Goal: Task Accomplishment & Management: Manage account settings

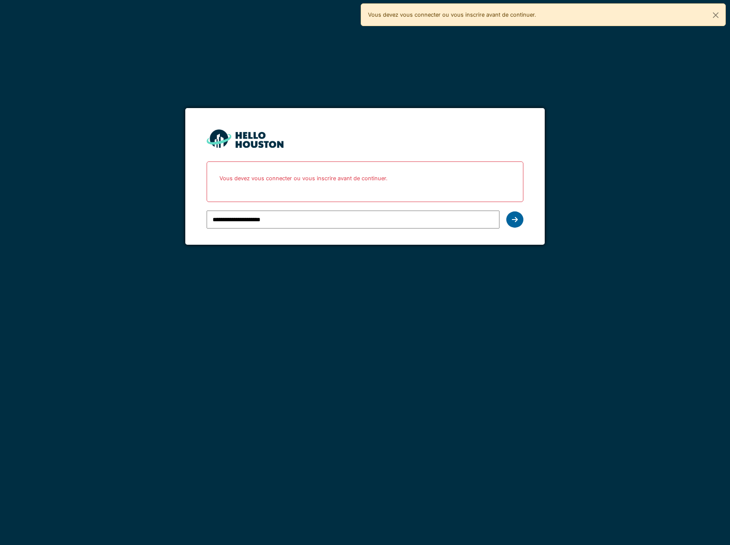
click at [516, 222] on icon at bounding box center [515, 219] width 6 height 7
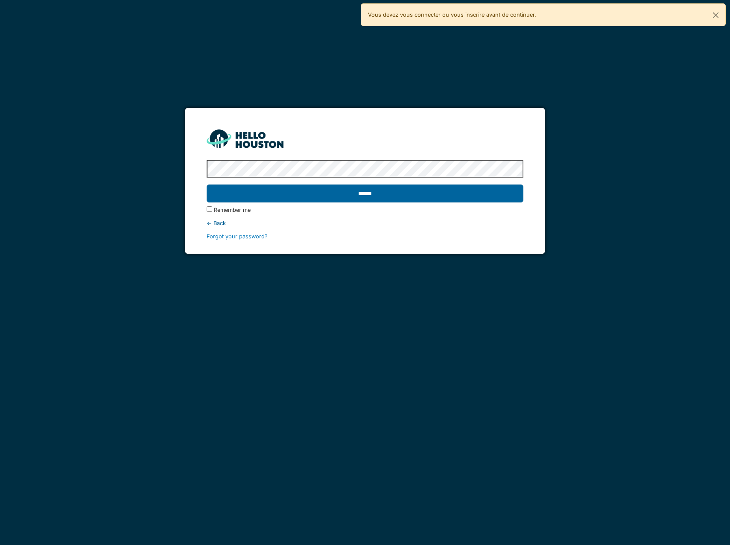
click at [374, 189] on input "******" at bounding box center [365, 193] width 317 height 18
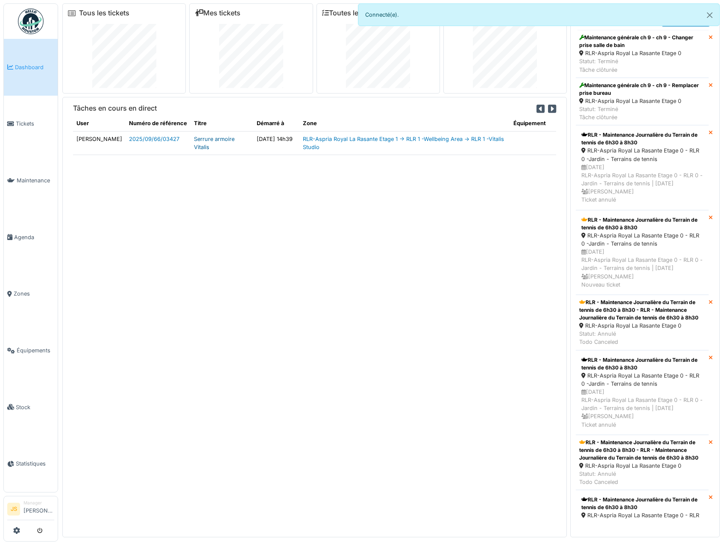
click at [194, 144] on link "Serrure armoire Vitalis" at bounding box center [214, 143] width 41 height 15
click at [31, 122] on span "Tickets" at bounding box center [35, 124] width 38 height 8
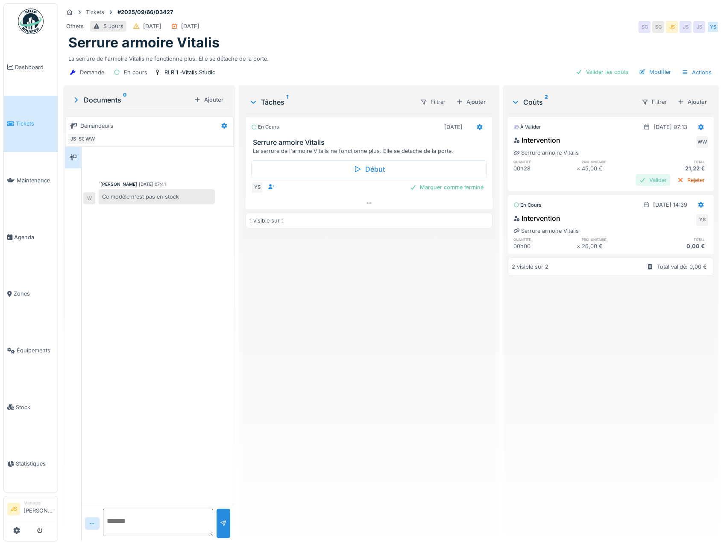
click at [645, 182] on div "Valider" at bounding box center [652, 180] width 35 height 12
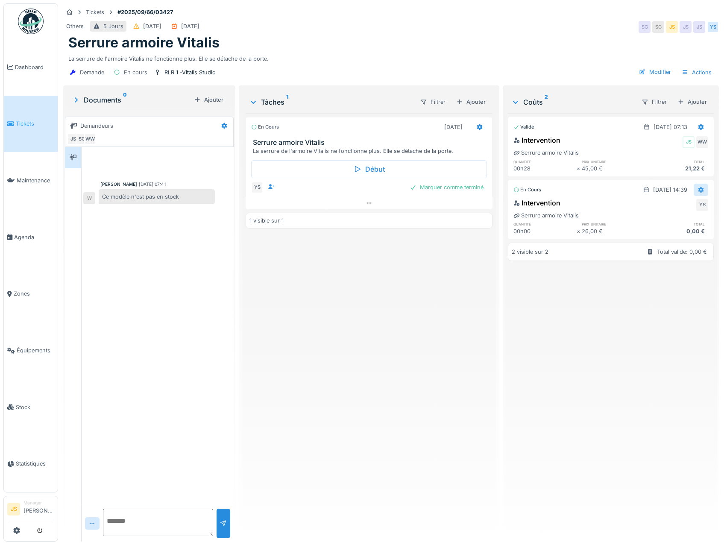
click at [697, 190] on icon at bounding box center [700, 190] width 7 height 6
click at [656, 210] on div "Supprimer" at bounding box center [658, 208] width 41 height 13
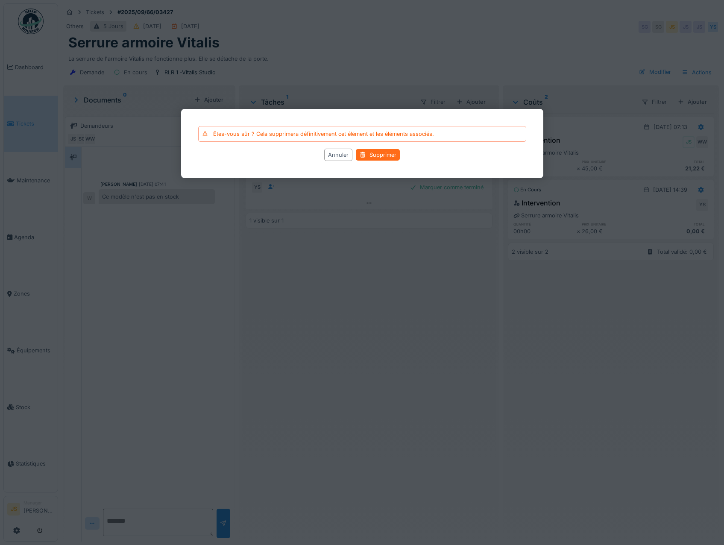
click at [380, 152] on div "Supprimer" at bounding box center [378, 155] width 44 height 12
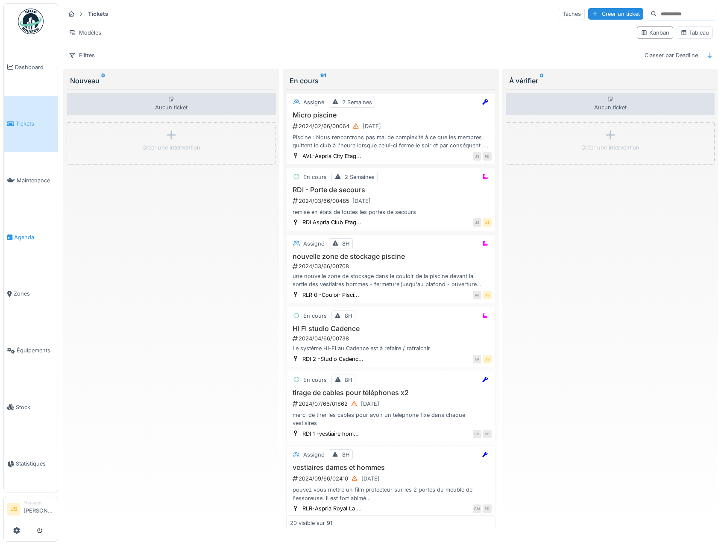
click at [27, 233] on span "Agenda" at bounding box center [34, 237] width 40 height 8
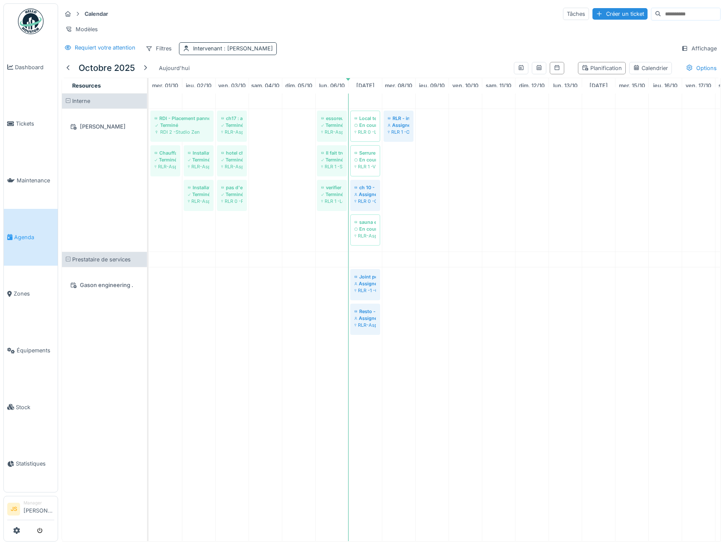
click at [253, 55] on div "Intervenant : Yusuf Siamar" at bounding box center [228, 48] width 98 height 12
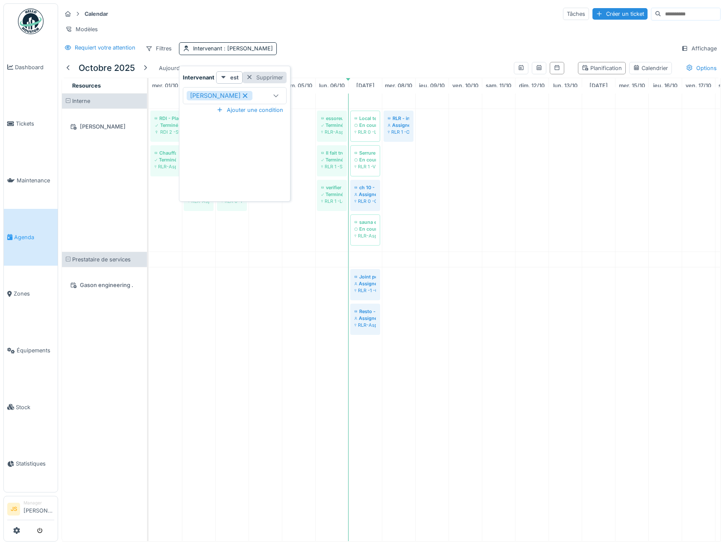
click at [262, 74] on div "Supprimer" at bounding box center [264, 78] width 44 height 12
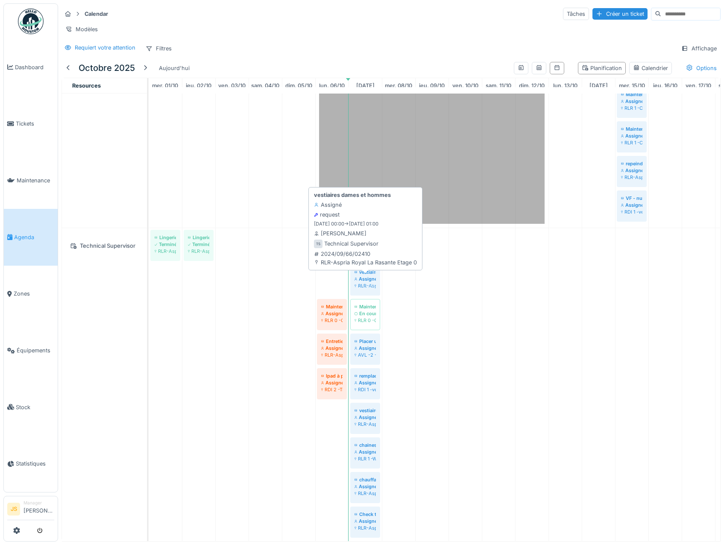
drag, startPoint x: 332, startPoint y: 282, endPoint x: 359, endPoint y: 284, distance: 27.0
click at [149, 284] on div "Lingerie-Séchoir défecteux Terminé RLR-Aspria Royal La Rasante Etage -1 Lingeri…" at bounding box center [149, 437] width 0 height 419
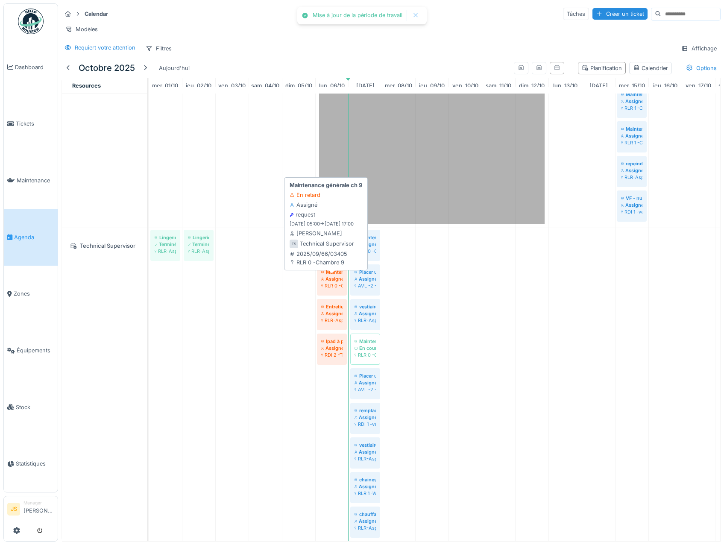
click at [149, 289] on div "Lingerie-Séchoir défecteux Terminé RLR-Aspria Royal La Rasante Etage -1 Lingeri…" at bounding box center [149, 455] width 0 height 454
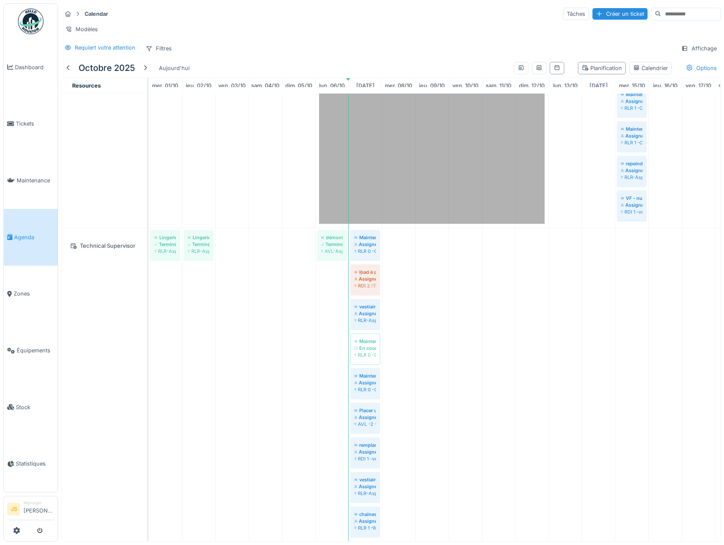
drag, startPoint x: 333, startPoint y: 288, endPoint x: 351, endPoint y: 288, distance: 18.4
click at [149, 287] on div "Lingerie-Séchoir défecteux Terminé RLR-Aspria Royal La Rasante Etage -1 Lingeri…" at bounding box center [149, 489] width 0 height 523
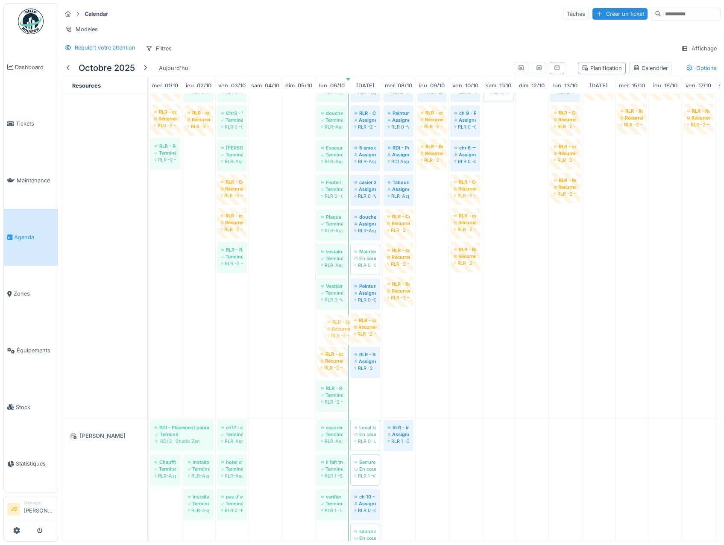
drag, startPoint x: 338, startPoint y: 331, endPoint x: 344, endPoint y: 333, distance: 6.3
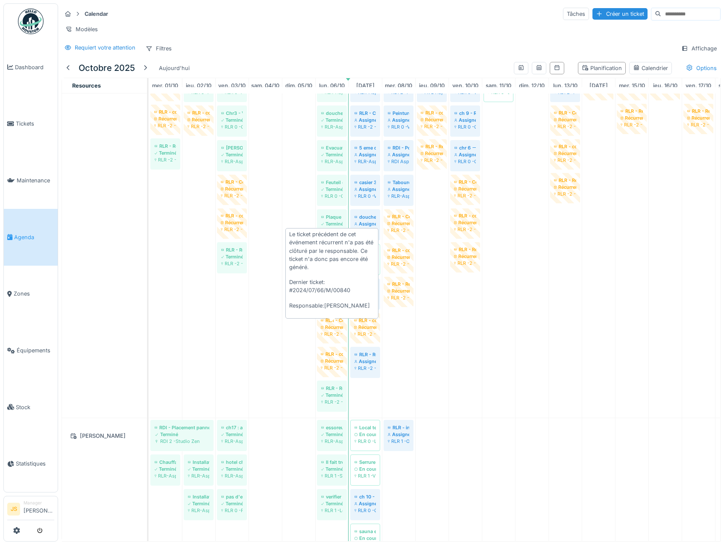
click at [333, 332] on div "RLR -2 -Escalier externe Local technique" at bounding box center [332, 333] width 22 height 7
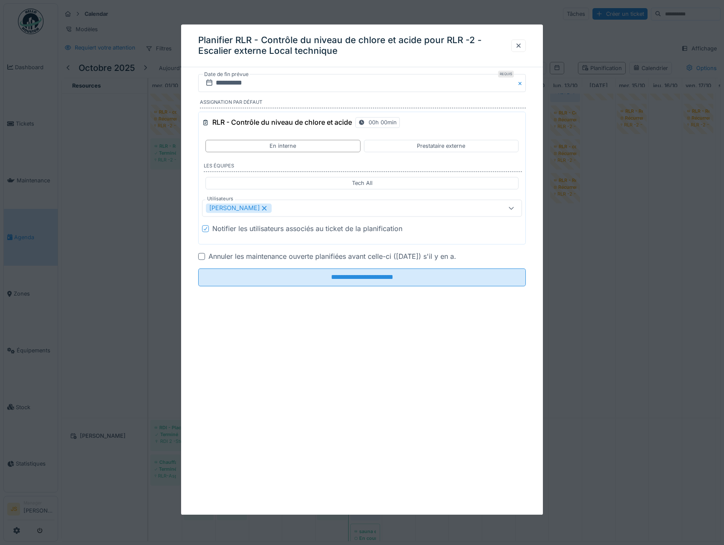
drag, startPoint x: 525, startPoint y: 44, endPoint x: 523, endPoint y: 94, distance: 49.6
click at [522, 44] on div at bounding box center [518, 45] width 7 height 8
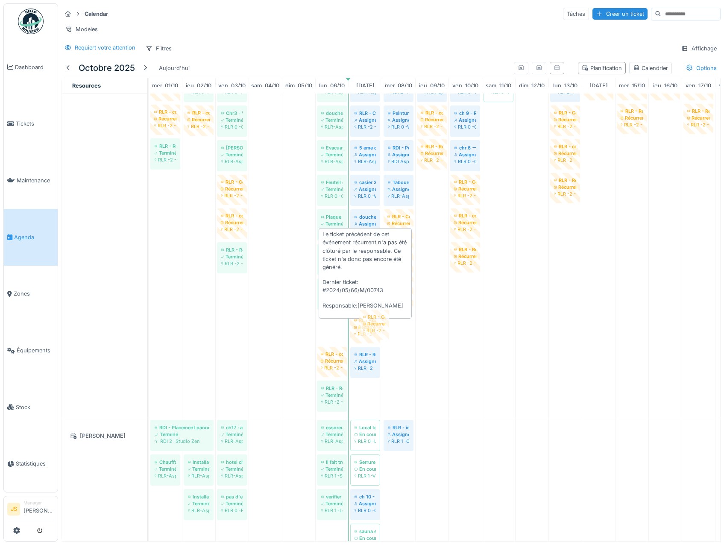
drag, startPoint x: 327, startPoint y: 330, endPoint x: 369, endPoint y: 327, distance: 42.4
click at [149, 327] on div "RLR - Sel adoucisseur Terminé RLR -1 -Local compteur Installation fontaine à l'…" at bounding box center [149, 226] width 0 height 383
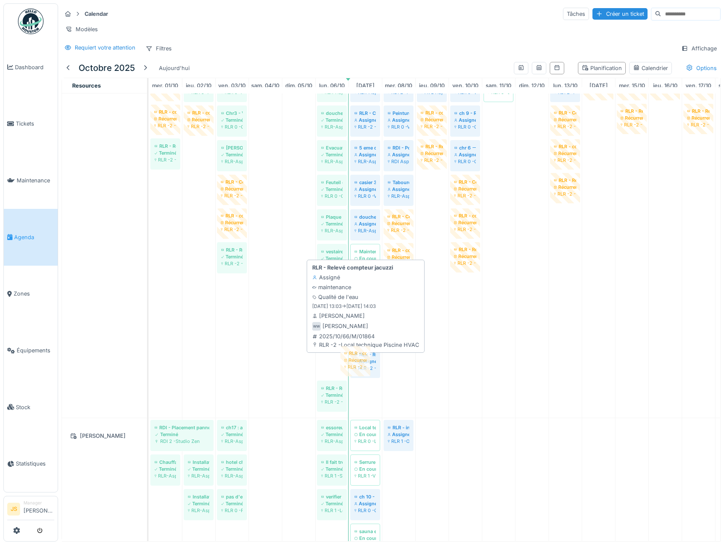
drag, startPoint x: 332, startPoint y: 354, endPoint x: 356, endPoint y: 353, distance: 23.5
click at [149, 353] on div "RLR - Sel adoucisseur Terminé RLR -1 -Local compteur Installation fontaine à l'…" at bounding box center [149, 226] width 0 height 383
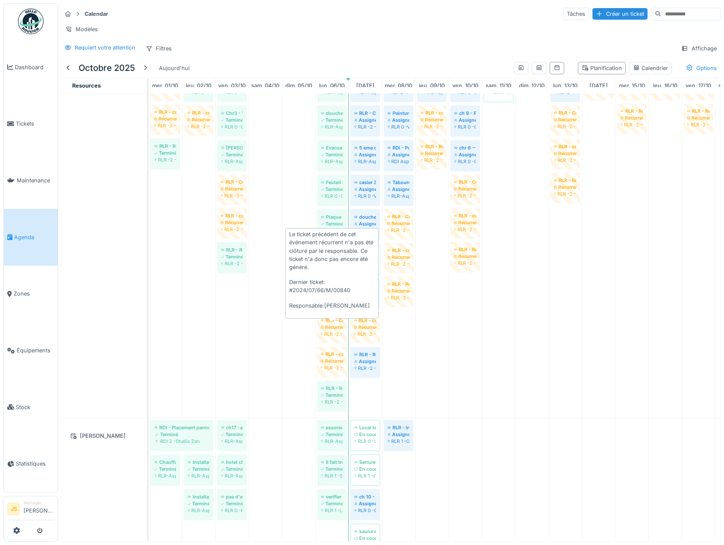
click at [330, 328] on div "Récurrent" at bounding box center [332, 327] width 22 height 7
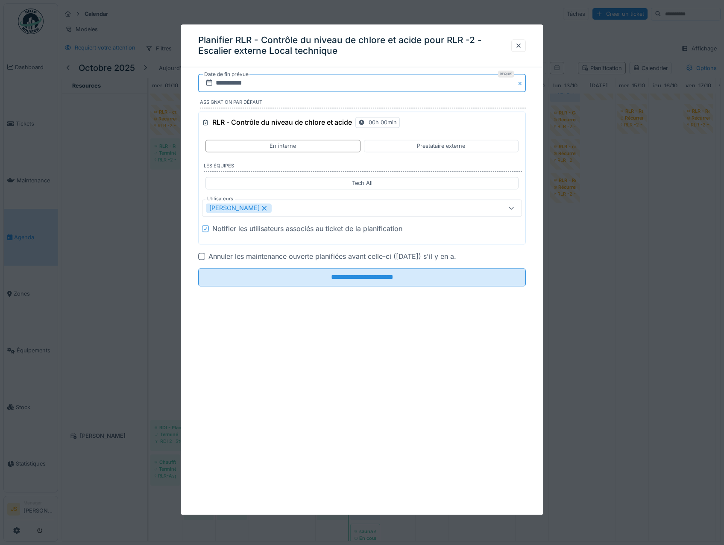
click at [231, 82] on input "**********" at bounding box center [362, 83] width 328 height 18
click at [336, 151] on div "7" at bounding box center [336, 153] width 12 height 12
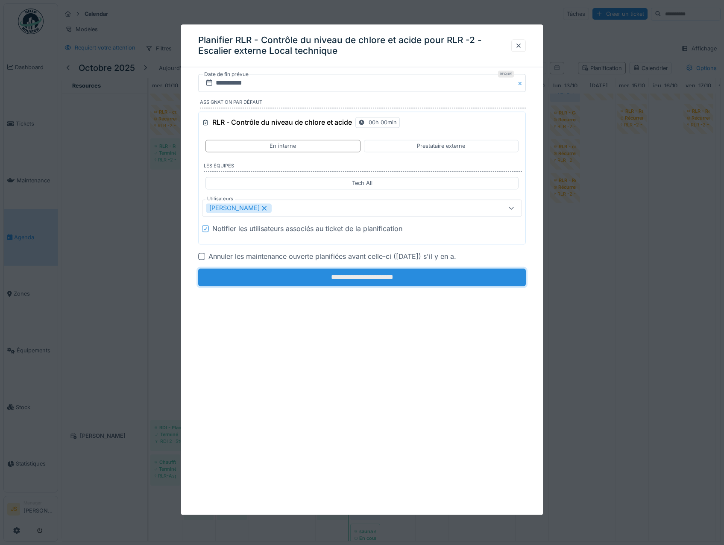
click at [361, 274] on input "**********" at bounding box center [362, 278] width 328 height 18
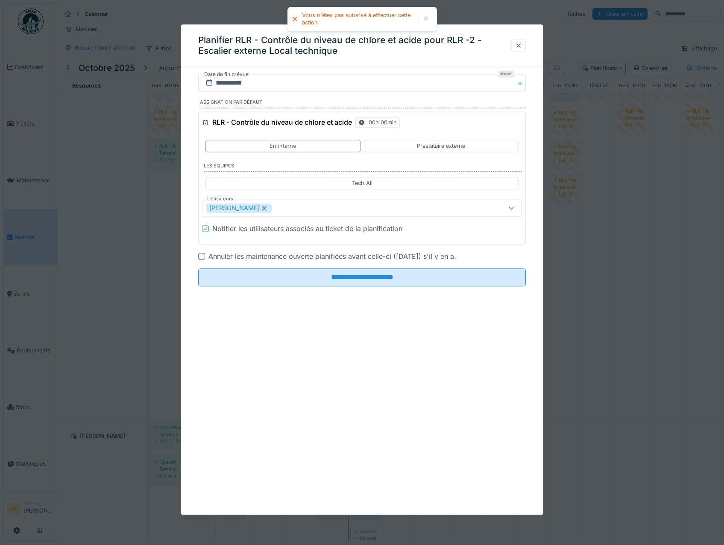
click at [520, 45] on div at bounding box center [518, 45] width 7 height 8
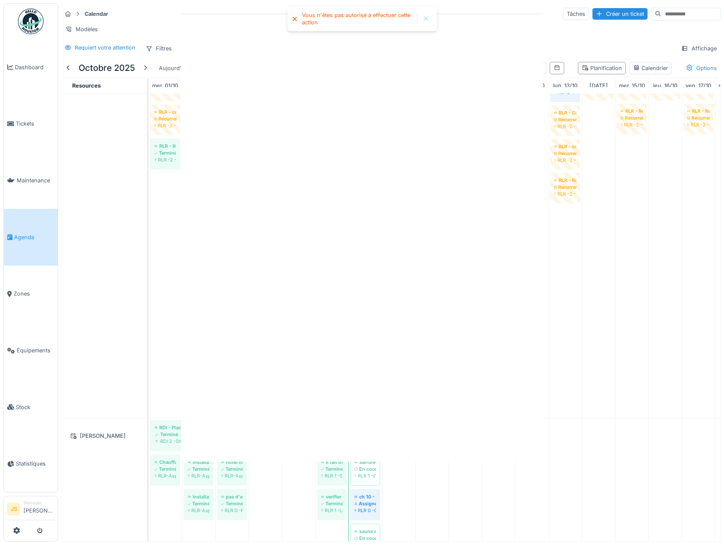
click at [425, 19] on div at bounding box center [425, 18] width 7 height 7
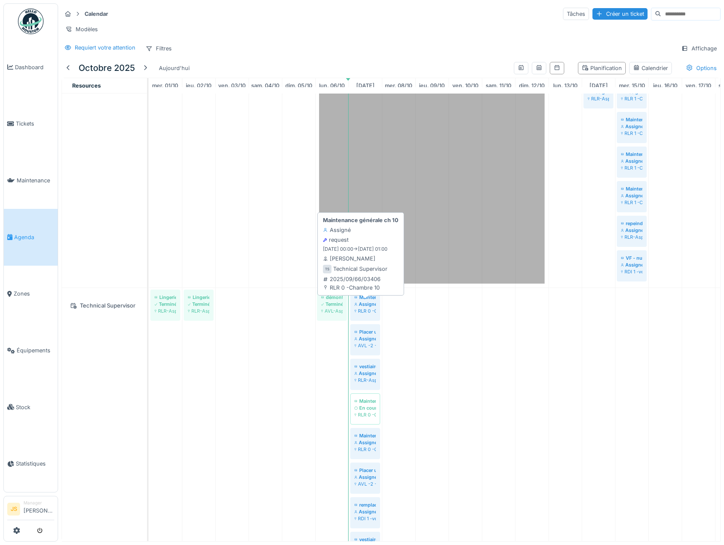
scroll to position [1283, 0]
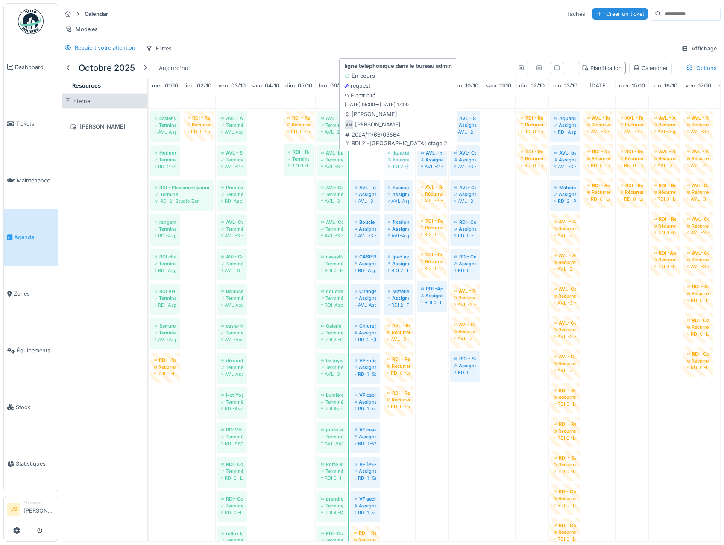
drag, startPoint x: 368, startPoint y: 170, endPoint x: 399, endPoint y: 172, distance: 30.8
click at [149, 172] on div "casier vestiaires dames N° 133 deffectueux Terminé AVL-Aspria City Etage -1 RDI…" at bounding box center [149, 473] width 0 height 729
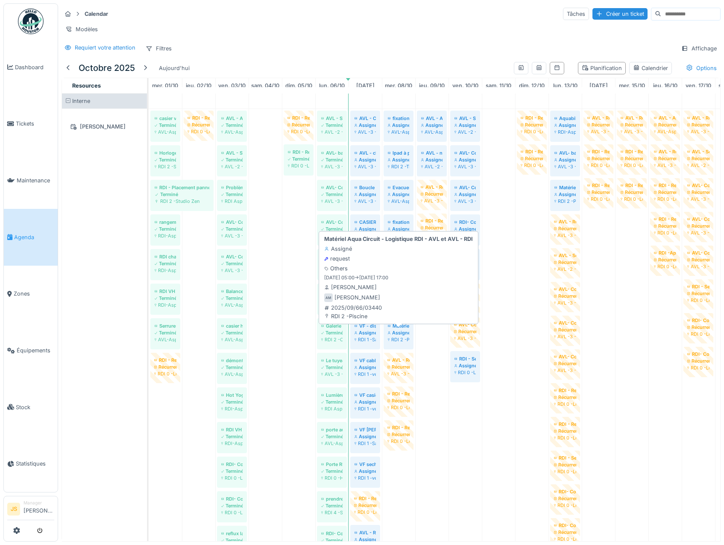
click at [394, 336] on div "Assigné" at bounding box center [398, 332] width 21 height 7
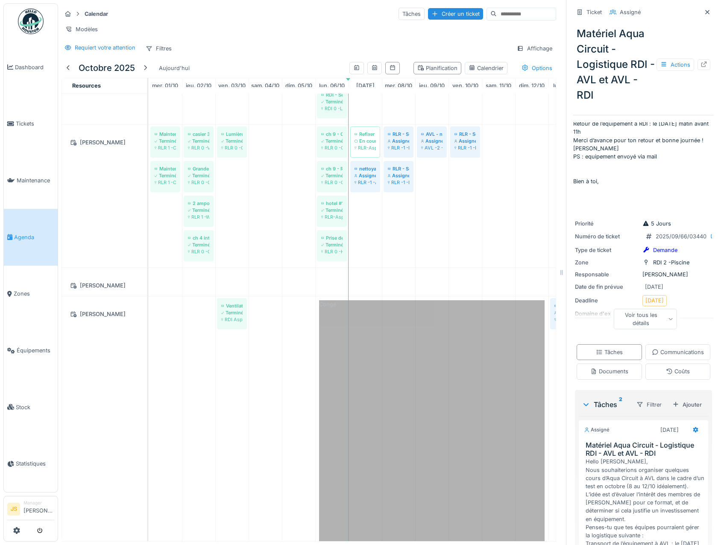
scroll to position [764, 0]
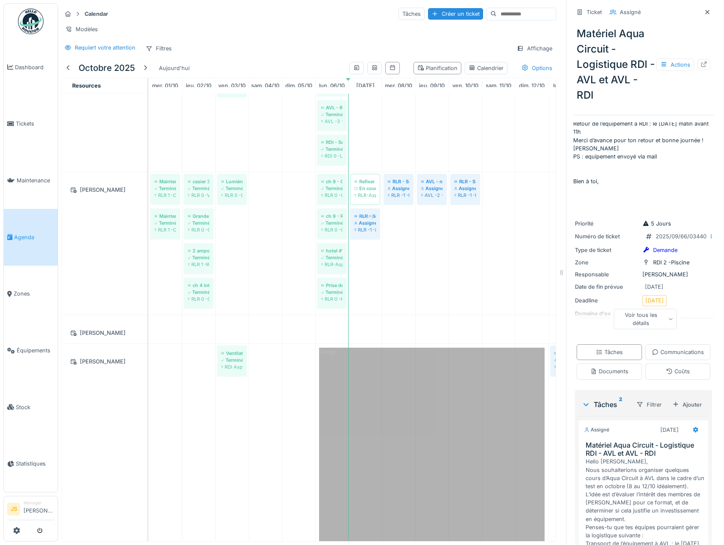
drag, startPoint x: 395, startPoint y: 231, endPoint x: 366, endPoint y: 263, distance: 43.8
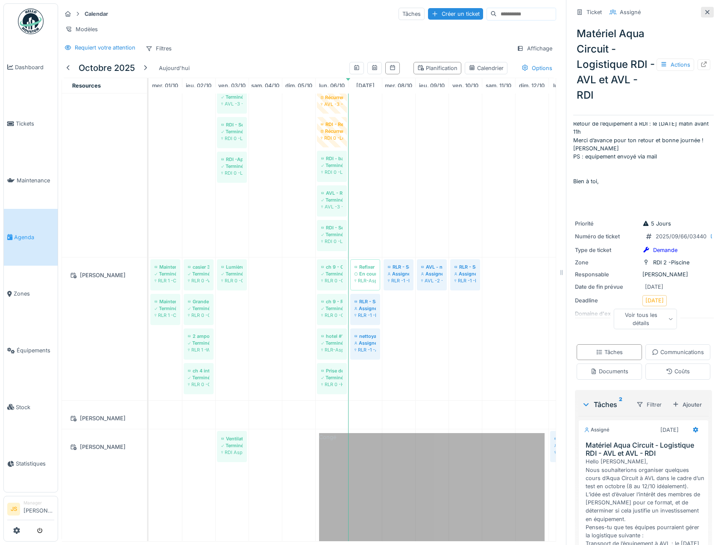
click at [703, 9] on icon at bounding box center [706, 12] width 7 height 6
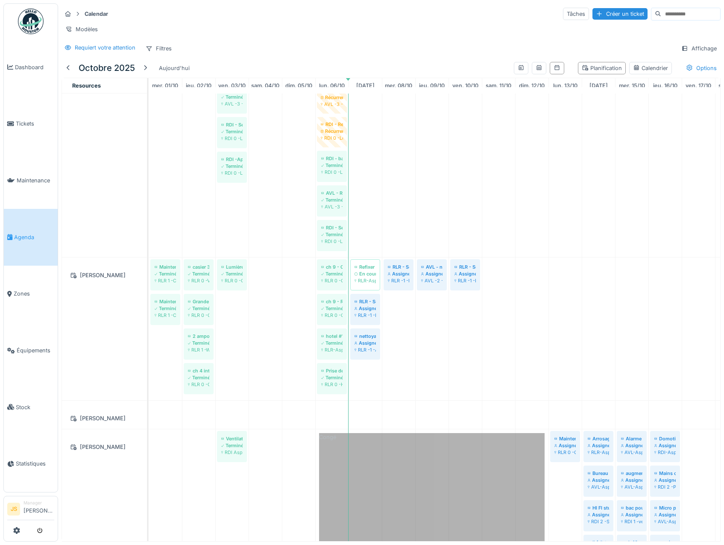
click at [45, 228] on link "Agenda" at bounding box center [31, 237] width 54 height 57
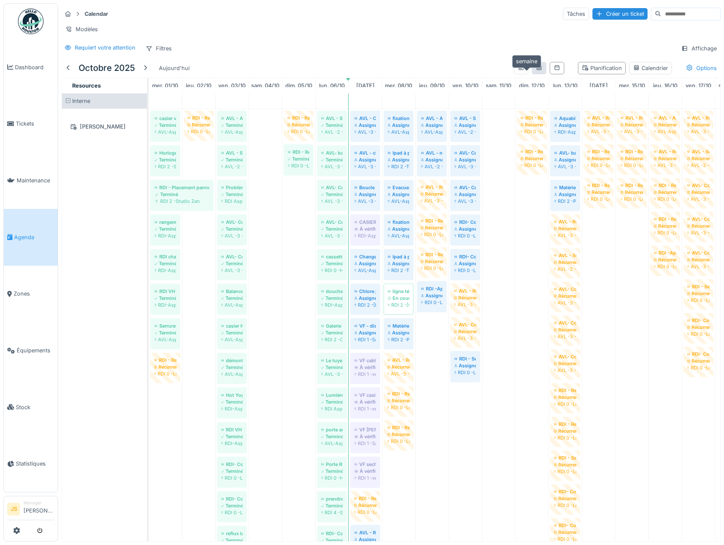
click at [535, 70] on icon at bounding box center [538, 68] width 7 height 6
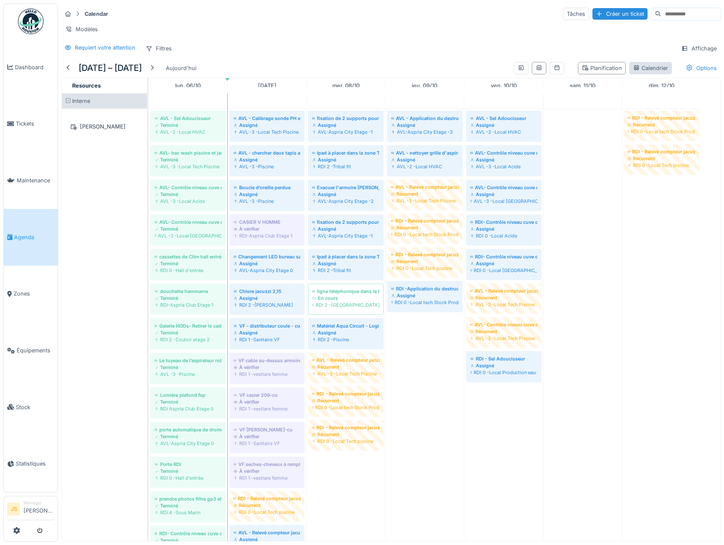
click at [638, 72] on div "Calendrier" at bounding box center [650, 68] width 35 height 8
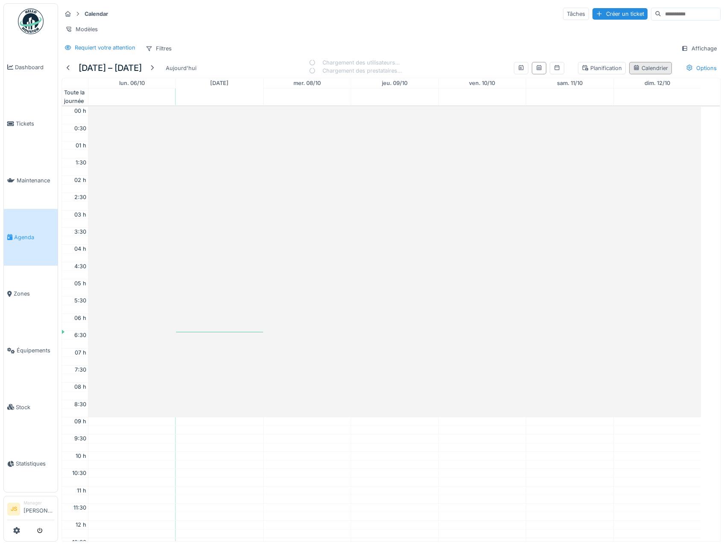
scroll to position [207, 0]
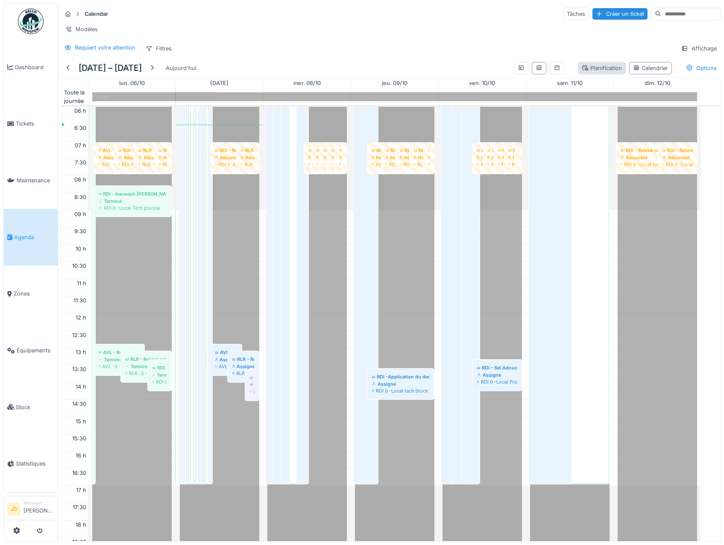
click at [601, 72] on div "Planification" at bounding box center [601, 68] width 40 height 8
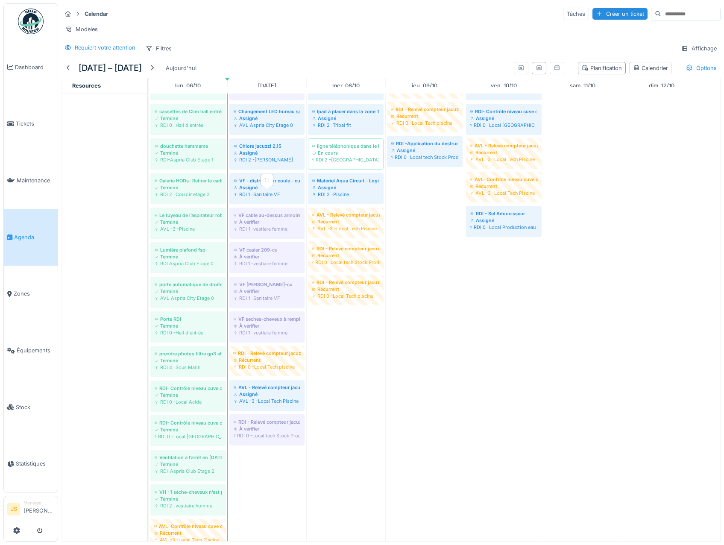
scroll to position [0, 0]
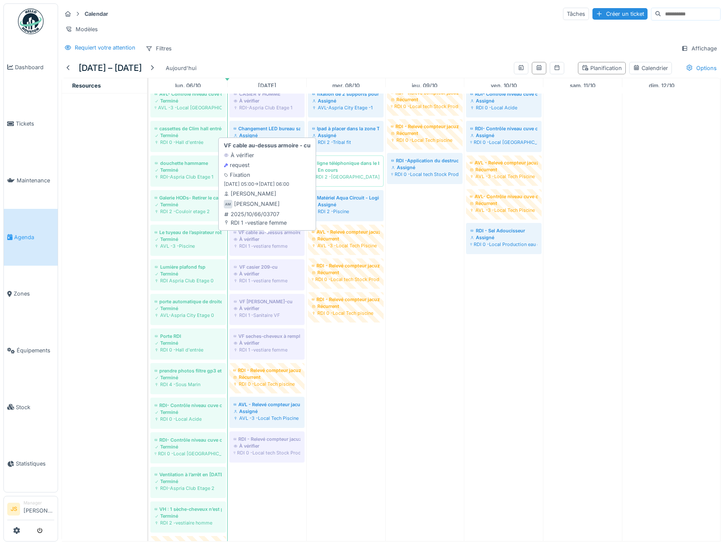
click at [263, 242] on div "À vérifier" at bounding box center [267, 239] width 67 height 7
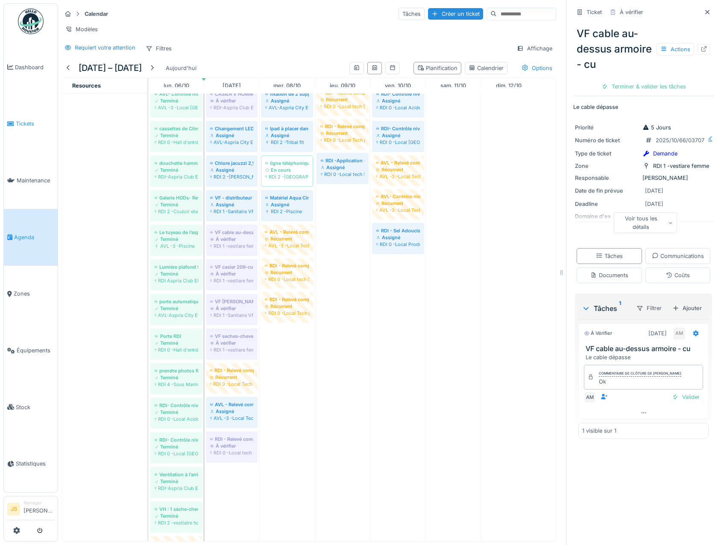
click at [25, 122] on span "Tickets" at bounding box center [35, 124] width 38 height 8
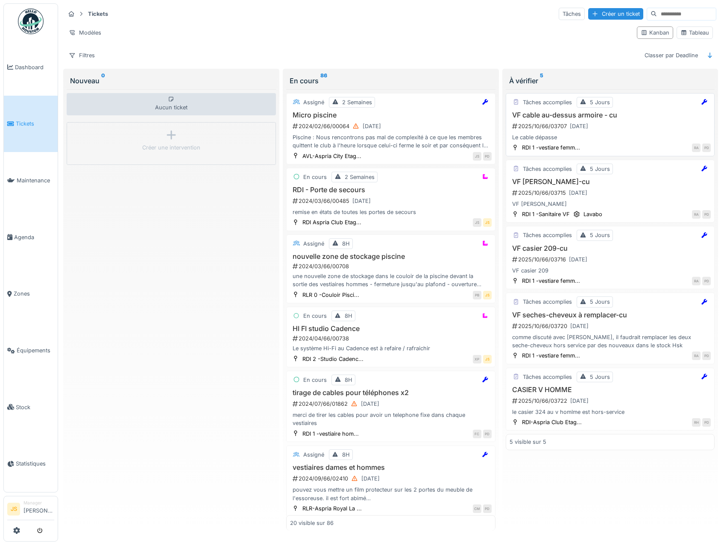
click at [542, 117] on h3 "VF cable au-dessus armoire - cu" at bounding box center [609, 115] width 201 height 8
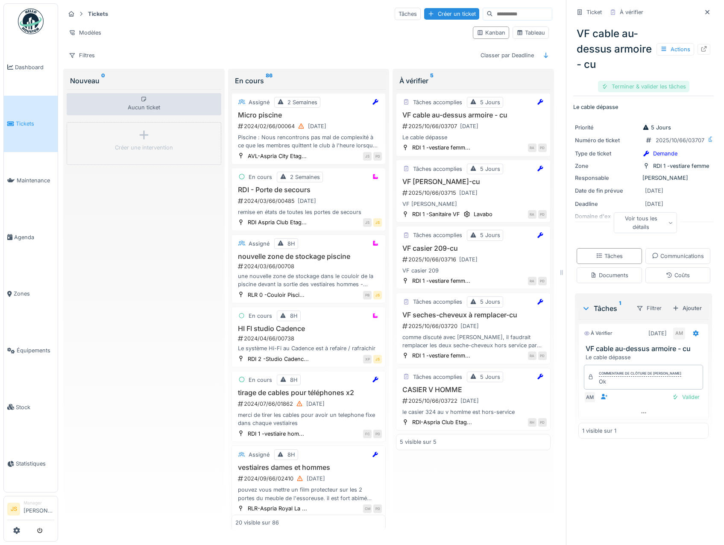
click at [640, 87] on div "Terminer & valider les tâches" at bounding box center [643, 87] width 91 height 12
click at [641, 87] on div "Clôturer le ticket" at bounding box center [642, 87] width 59 height 12
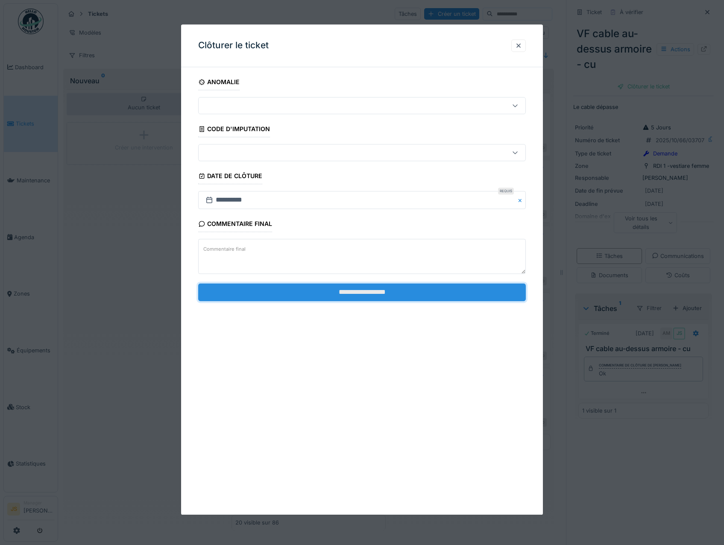
click at [386, 289] on input "**********" at bounding box center [362, 292] width 328 height 18
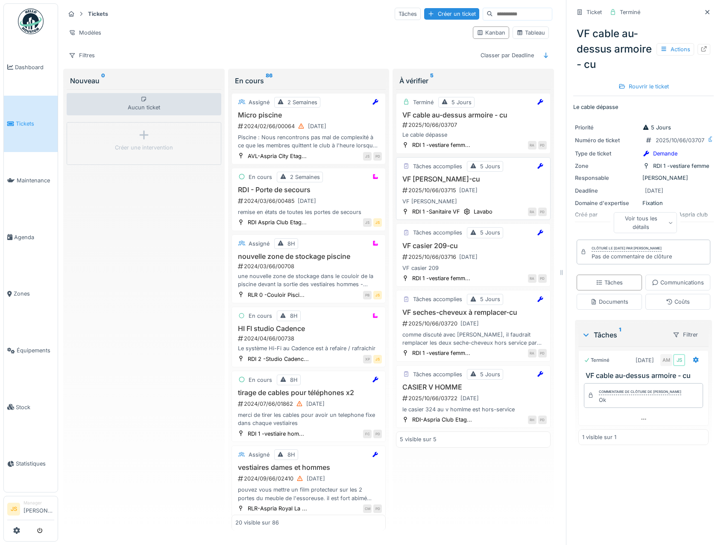
click at [431, 176] on h3 "VF [PERSON_NAME]-cu" at bounding box center [473, 179] width 147 height 8
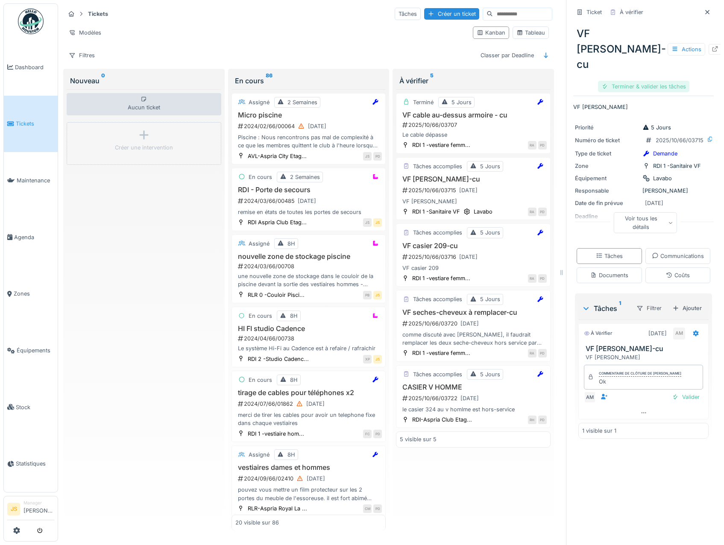
click at [641, 81] on div "Terminer & valider les tâches" at bounding box center [643, 87] width 91 height 12
click at [641, 81] on div "Clôturer le ticket" at bounding box center [642, 87] width 59 height 12
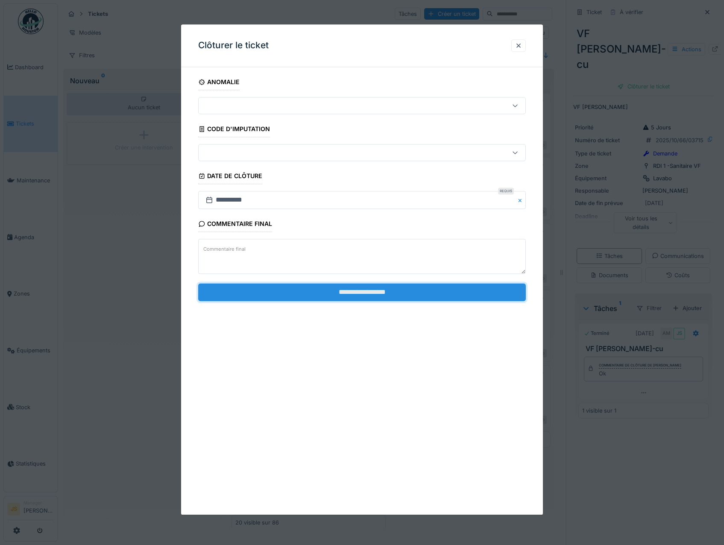
click at [361, 293] on input "**********" at bounding box center [362, 292] width 328 height 18
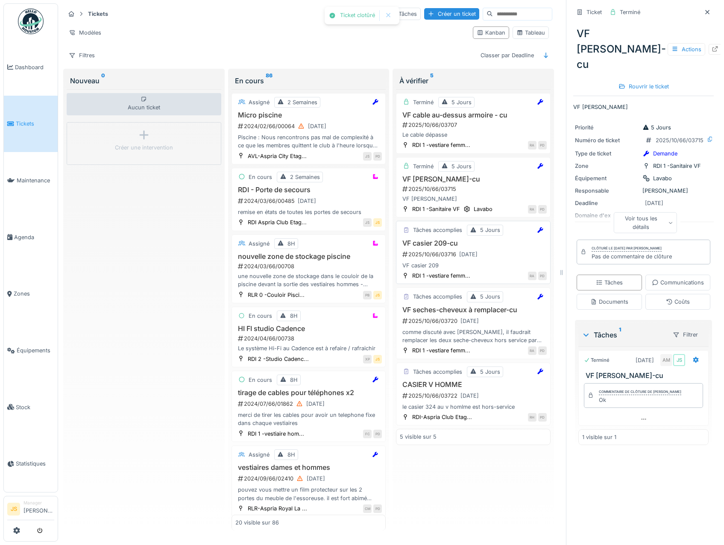
click at [440, 263] on div "VF casier 209" at bounding box center [473, 265] width 147 height 8
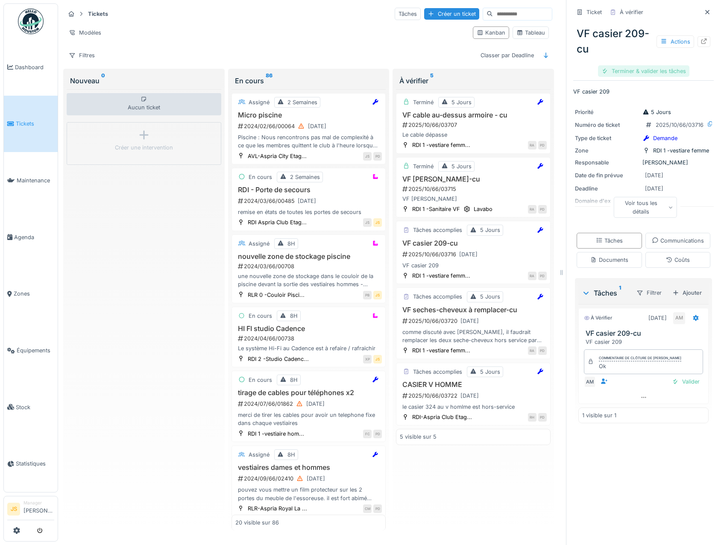
click at [659, 73] on div "Terminer & valider les tâches" at bounding box center [643, 71] width 91 height 12
click at [659, 72] on div "Clôturer le ticket" at bounding box center [642, 71] width 59 height 12
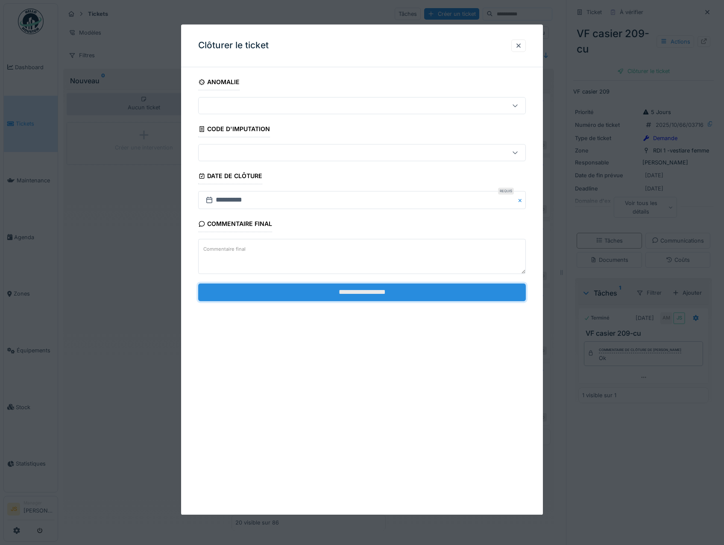
click at [362, 291] on input "**********" at bounding box center [362, 292] width 328 height 18
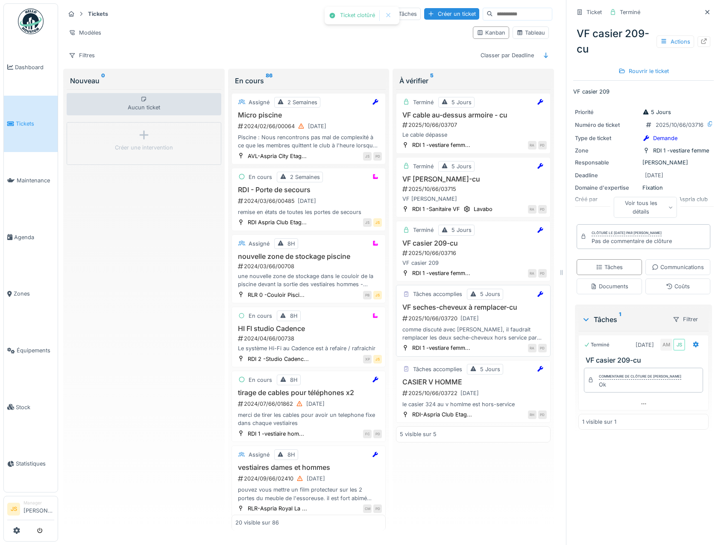
click at [431, 321] on div "2025/10/66/03720 07/10/2025" at bounding box center [473, 318] width 145 height 11
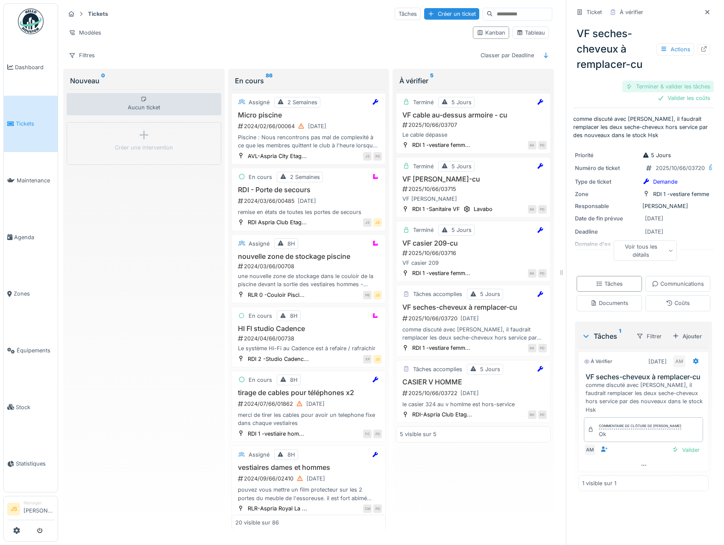
click at [659, 85] on div "Terminer & valider les tâches" at bounding box center [667, 87] width 91 height 12
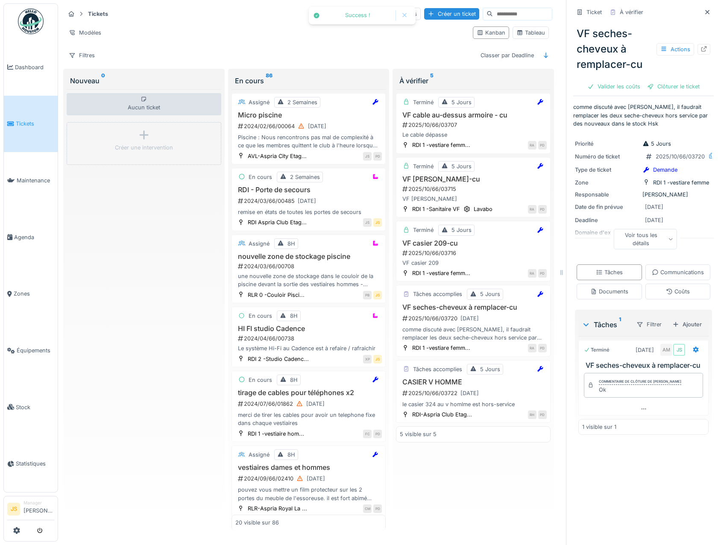
click at [663, 86] on div "Clôturer le ticket" at bounding box center [672, 87] width 59 height 12
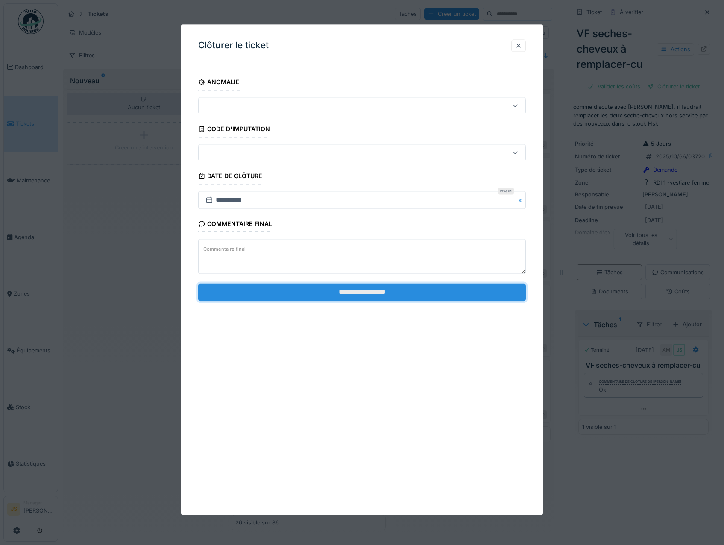
click at [382, 294] on input "**********" at bounding box center [362, 292] width 328 height 18
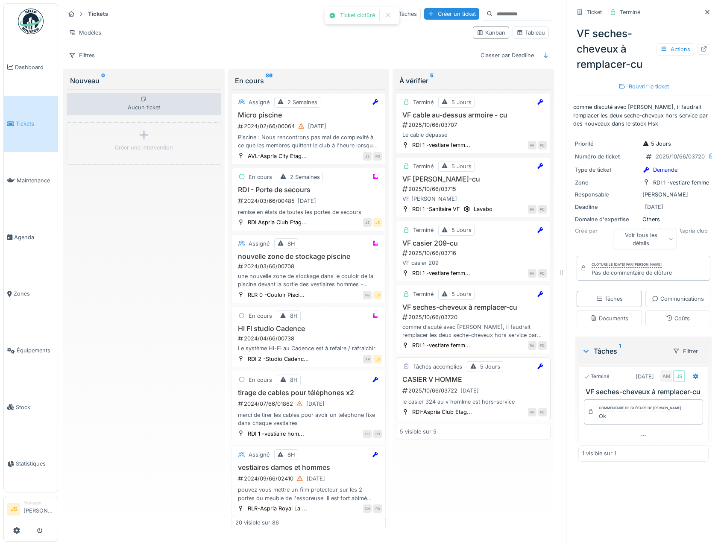
click at [422, 383] on div "CASIER V HOMME 2025/10/66/03722 07/10/2025 le casier 324 au v homlme est hors-s…" at bounding box center [473, 390] width 147 height 31
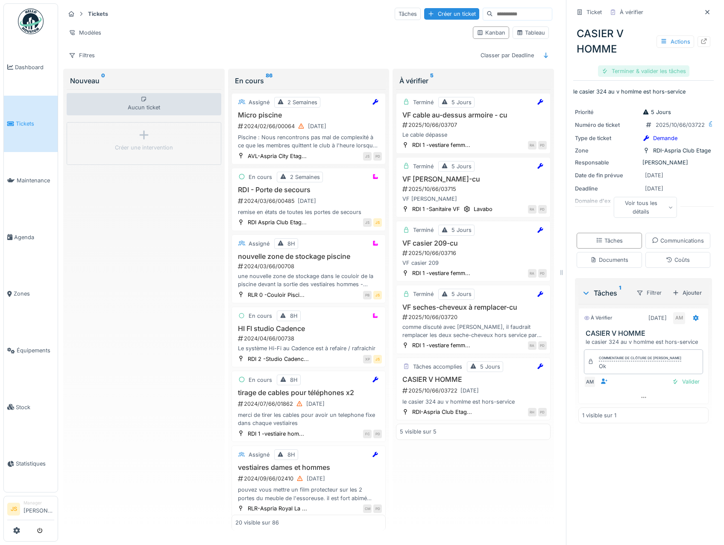
click at [636, 67] on div "Terminer & valider les tâches" at bounding box center [643, 71] width 91 height 12
click at [636, 70] on div "Clôturer le ticket" at bounding box center [642, 71] width 59 height 12
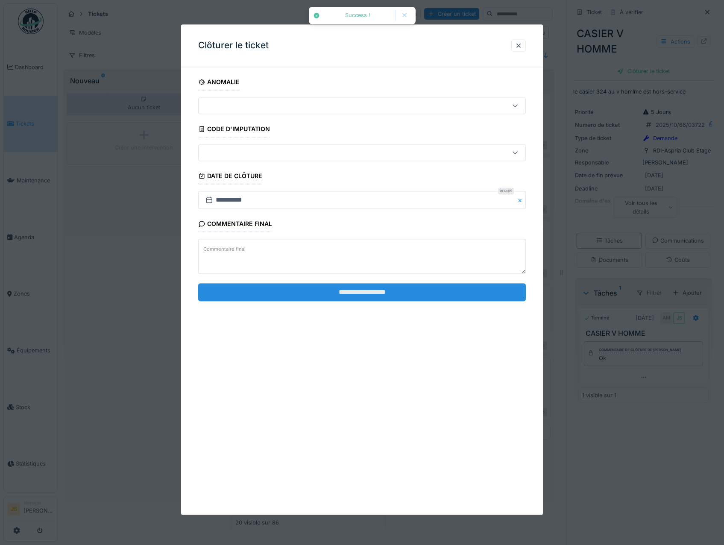
click at [409, 289] on input "**********" at bounding box center [362, 292] width 328 height 18
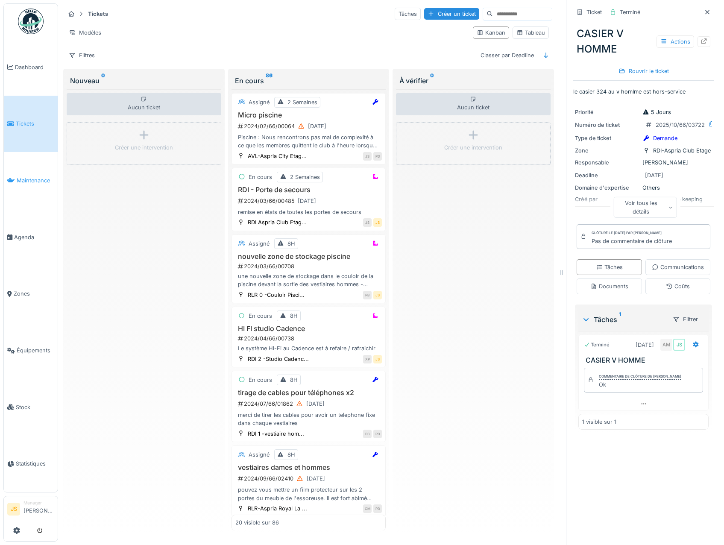
click at [36, 177] on span "Maintenance" at bounding box center [36, 180] width 38 height 8
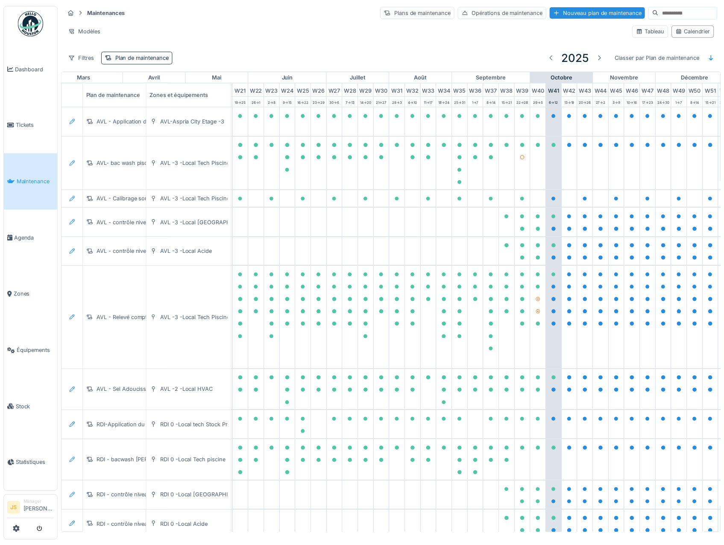
scroll to position [0, 369]
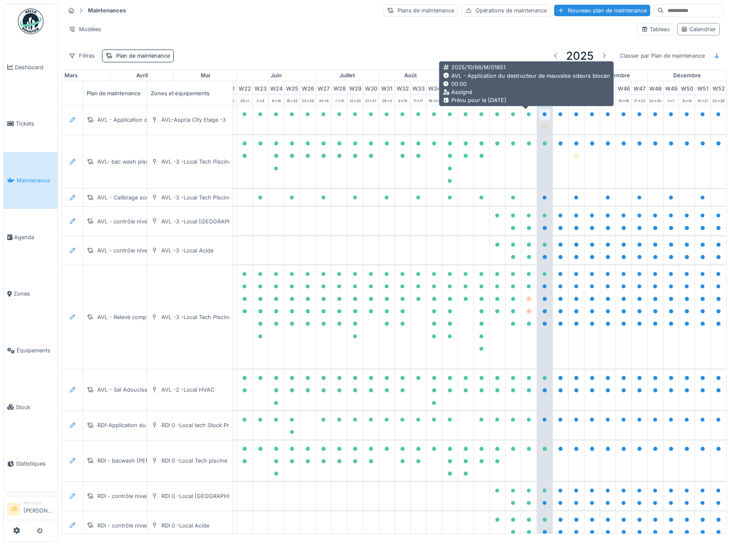
click at [543, 113] on icon at bounding box center [545, 114] width 4 height 4
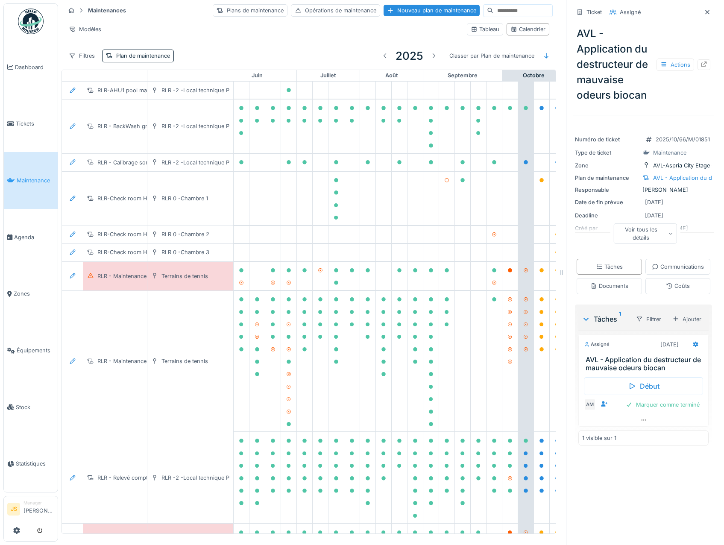
scroll to position [633, 369]
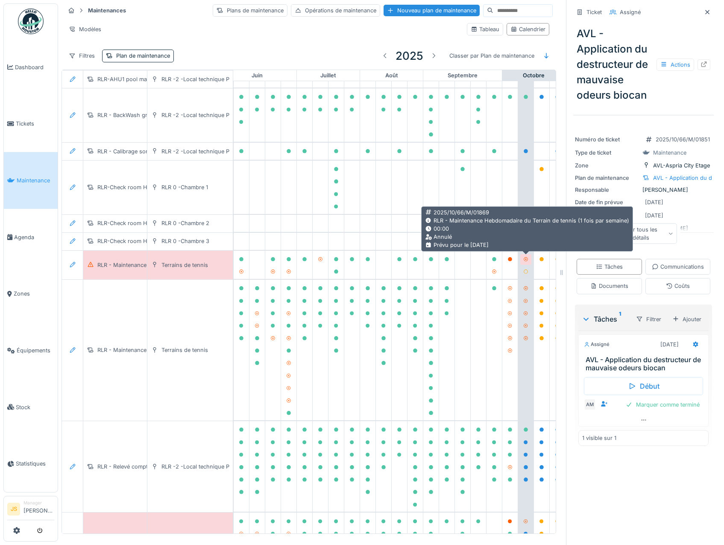
click at [525, 260] on icon at bounding box center [525, 259] width 5 height 4
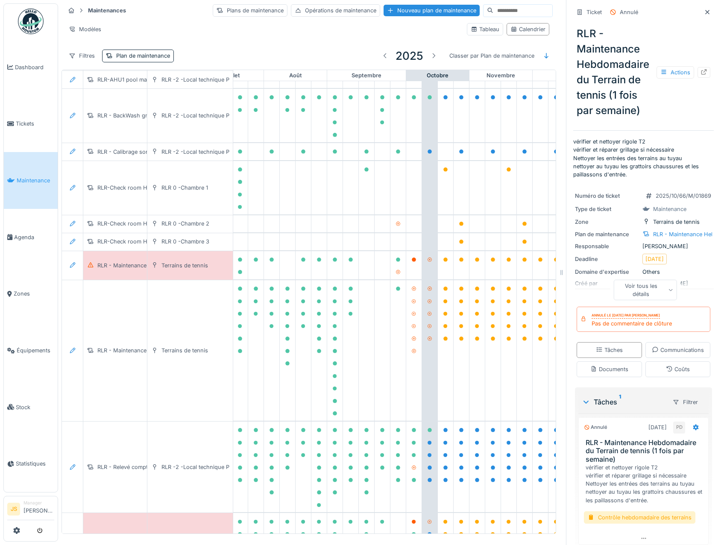
scroll to position [633, 465]
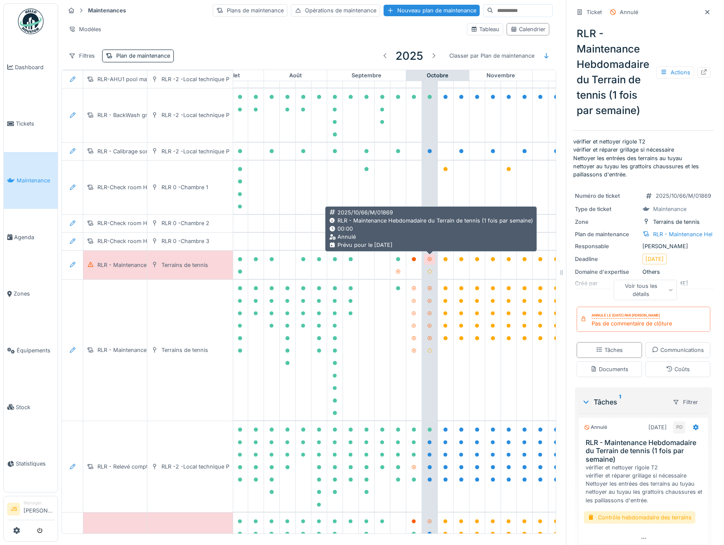
click at [429, 259] on icon at bounding box center [429, 259] width 5 height 4
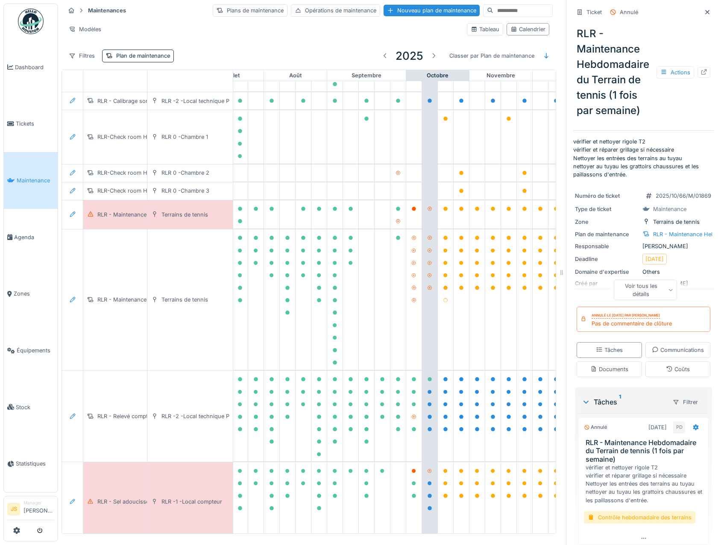
scroll to position [721, 465]
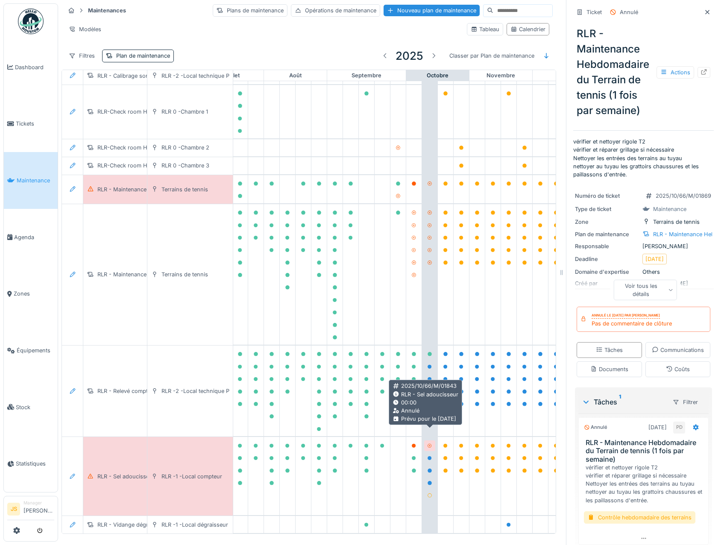
click at [429, 444] on icon at bounding box center [429, 446] width 4 height 4
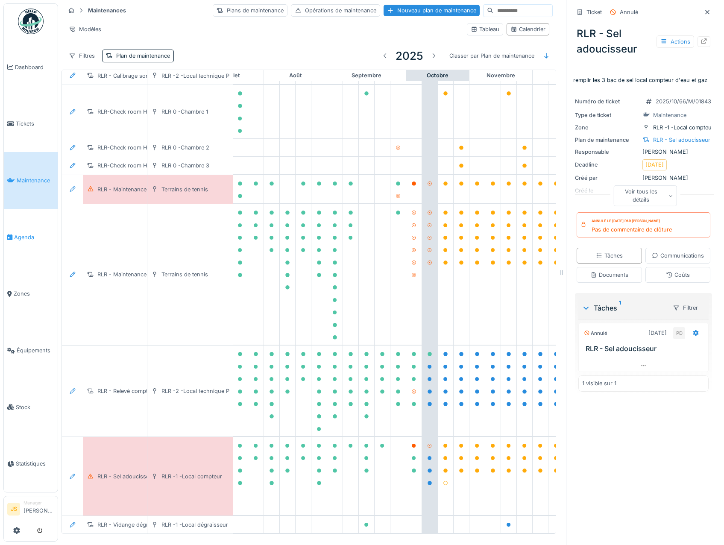
click at [20, 233] on span "Agenda" at bounding box center [34, 237] width 40 height 8
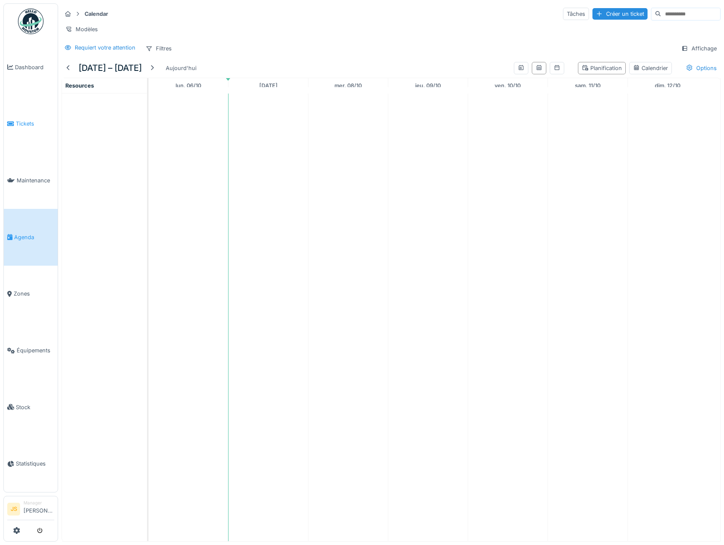
click at [36, 123] on span "Tickets" at bounding box center [35, 124] width 38 height 8
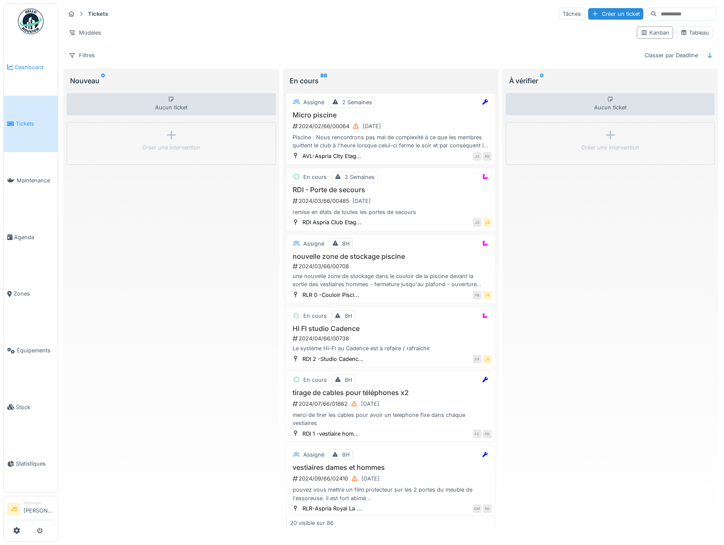
click at [35, 64] on span "Dashboard" at bounding box center [34, 67] width 39 height 8
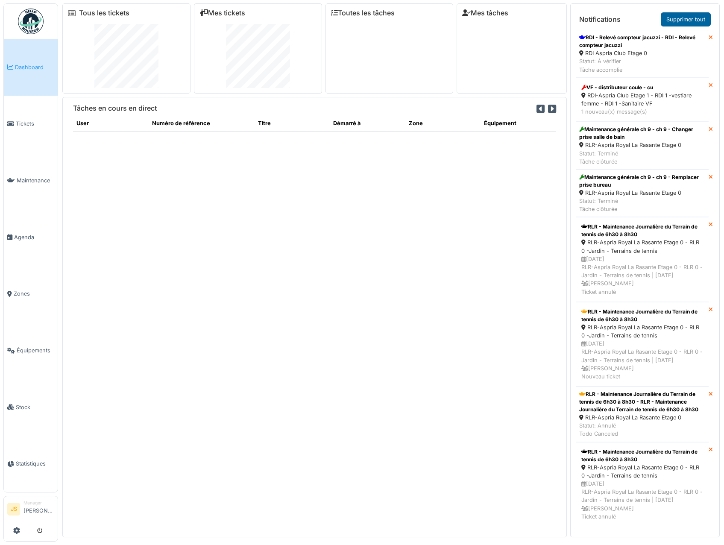
click at [689, 18] on link "Supprimer tout" at bounding box center [685, 19] width 50 height 14
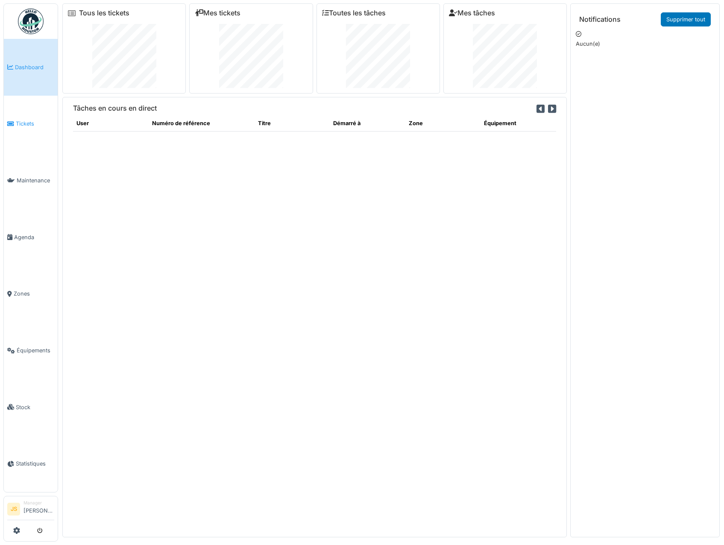
click at [26, 123] on span "Tickets" at bounding box center [35, 124] width 38 height 8
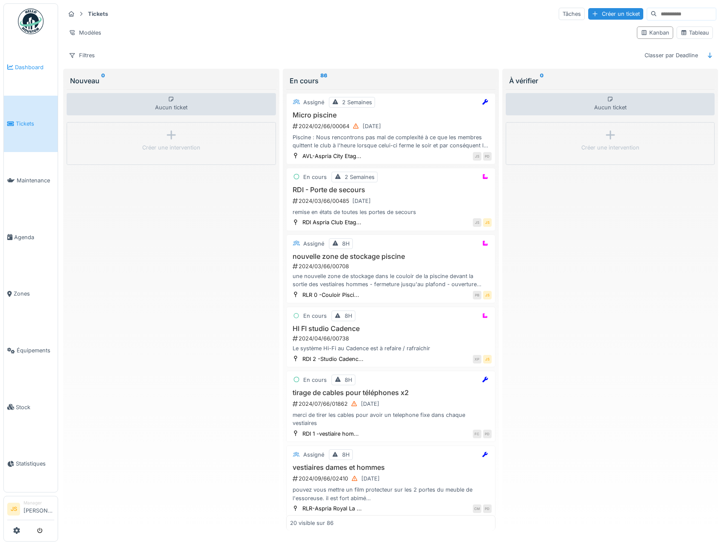
click at [21, 69] on span "Dashboard" at bounding box center [34, 67] width 39 height 8
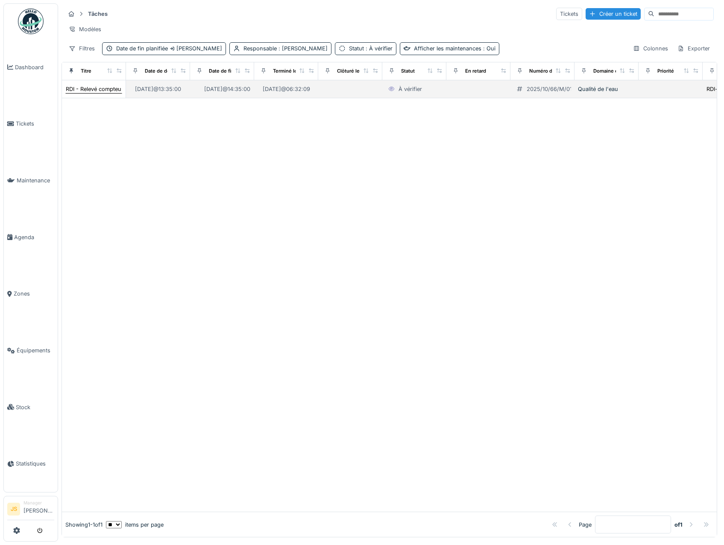
click at [109, 93] on div "RDI - Relevé compteur jacuzzi" at bounding box center [104, 89] width 77 height 8
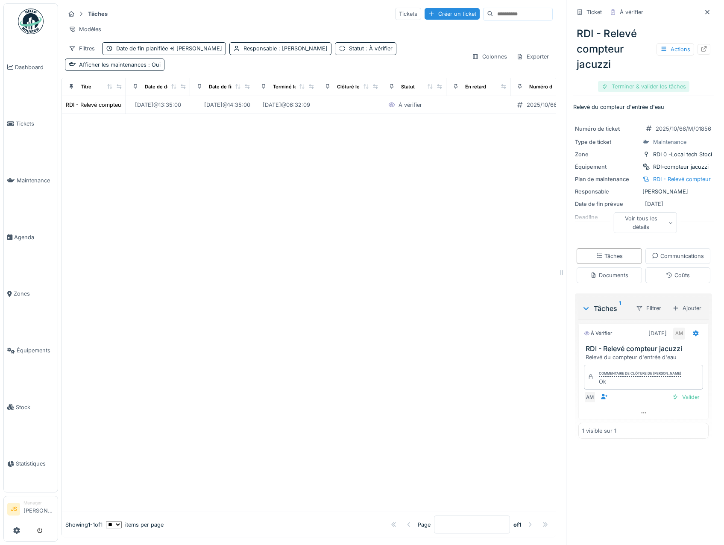
click at [640, 85] on div "Terminer & valider les tâches" at bounding box center [643, 87] width 91 height 12
click at [640, 85] on div "Clôturer le ticket" at bounding box center [642, 87] width 59 height 12
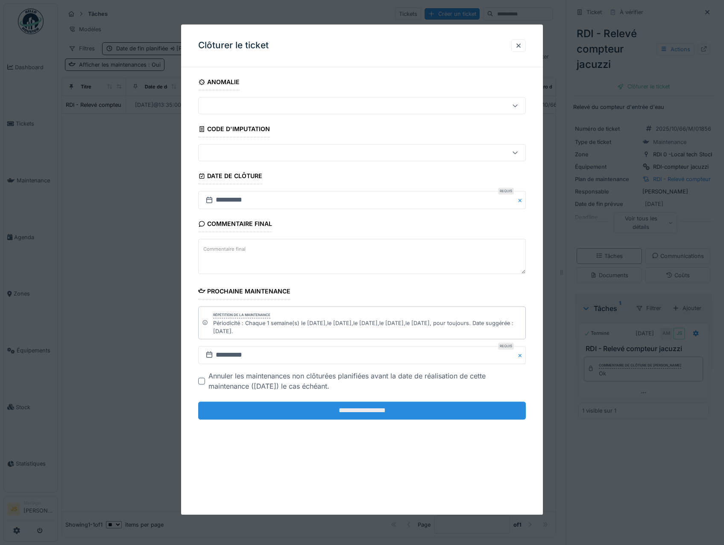
click at [309, 413] on input "**********" at bounding box center [362, 411] width 328 height 18
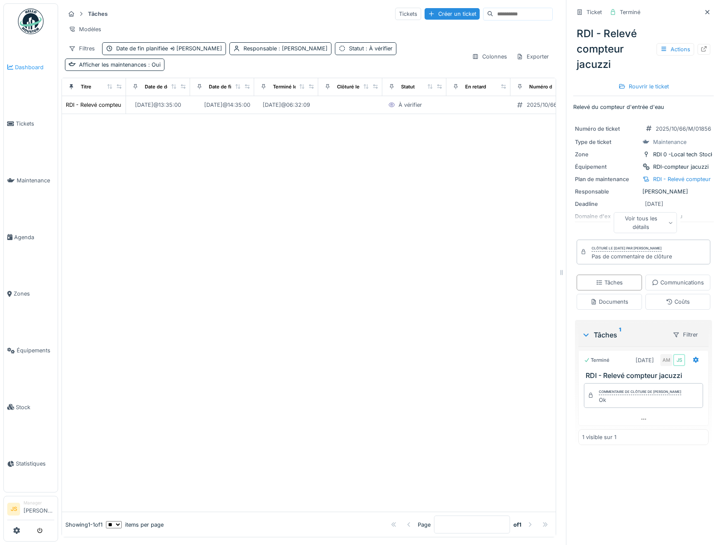
click at [32, 66] on span "Dashboard" at bounding box center [34, 67] width 39 height 8
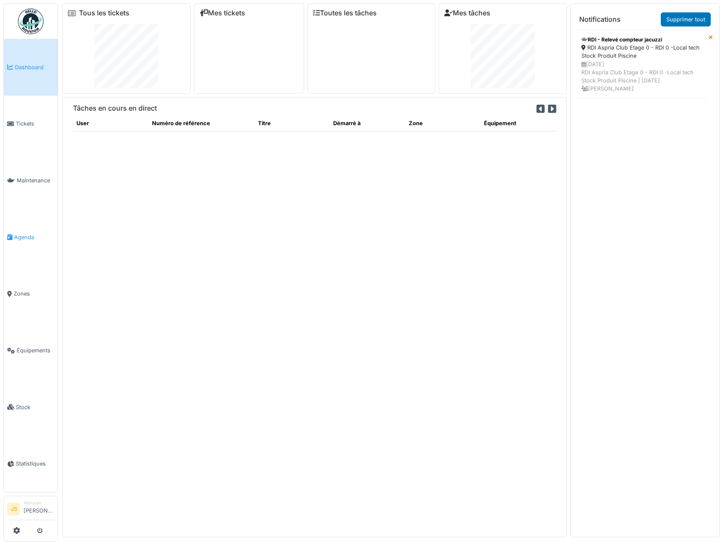
click at [23, 234] on span "Agenda" at bounding box center [34, 237] width 40 height 8
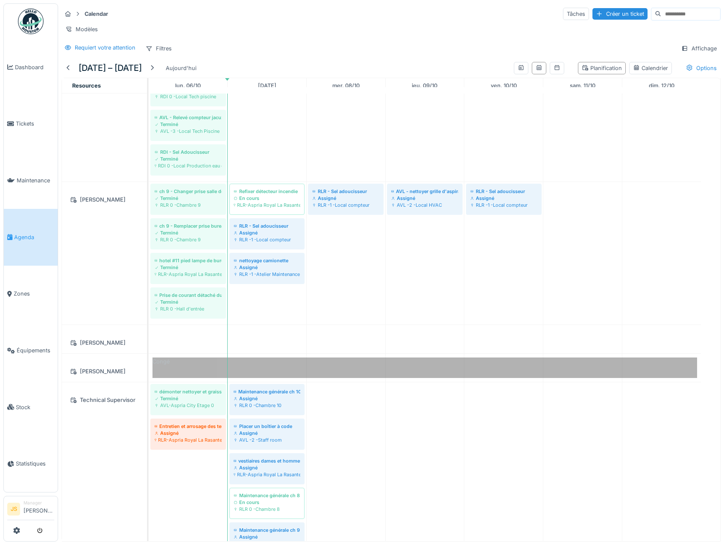
scroll to position [677, 0]
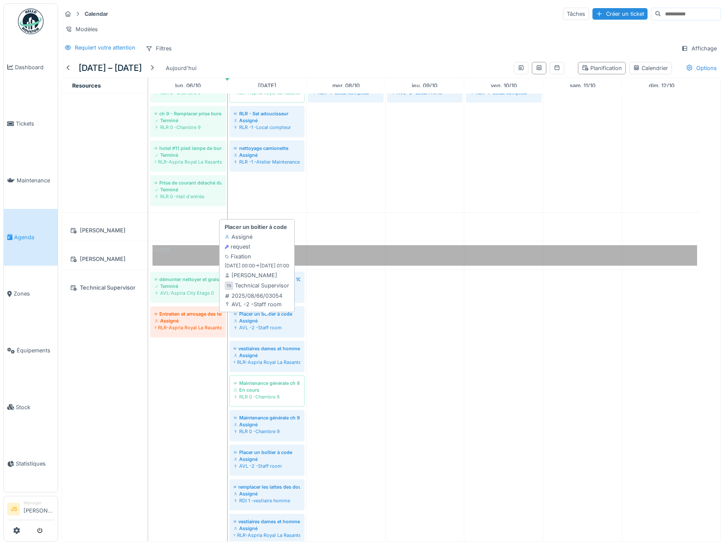
click at [255, 324] on div "Assigné" at bounding box center [267, 320] width 67 height 7
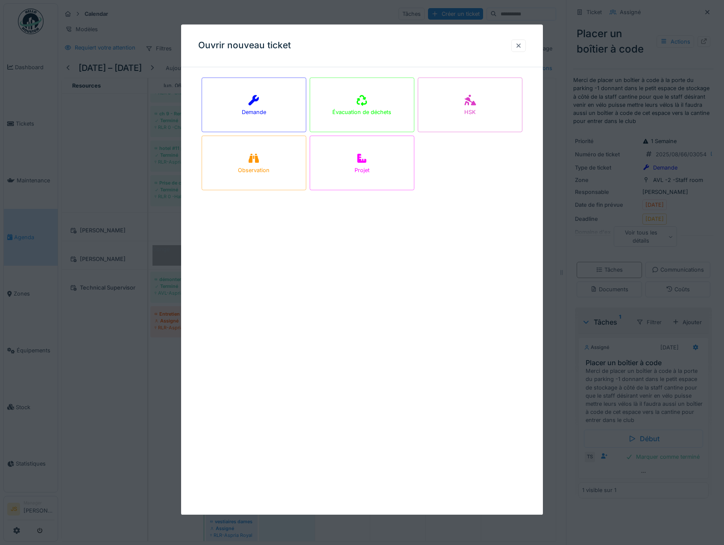
click at [518, 45] on div at bounding box center [518, 45] width 7 height 8
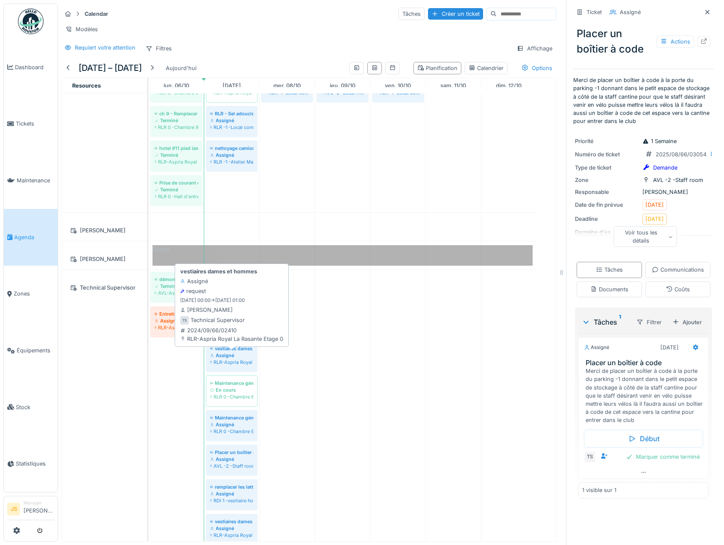
click at [229, 359] on div "Assigné" at bounding box center [231, 355] width 43 height 7
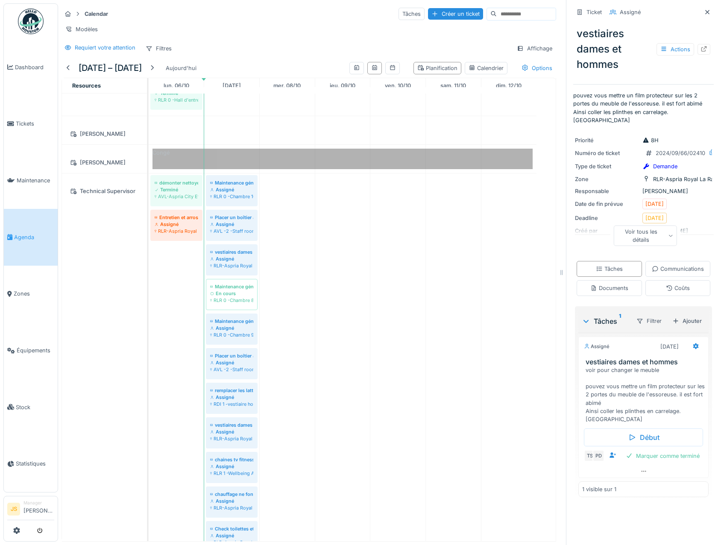
scroll to position [896, 0]
